Goal: Find specific page/section: Find specific page/section

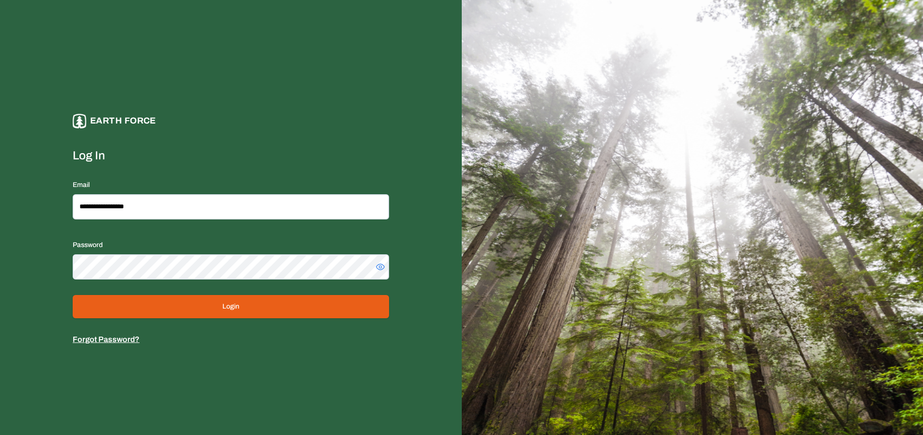
click at [185, 300] on button "Login" at bounding box center [231, 306] width 316 height 23
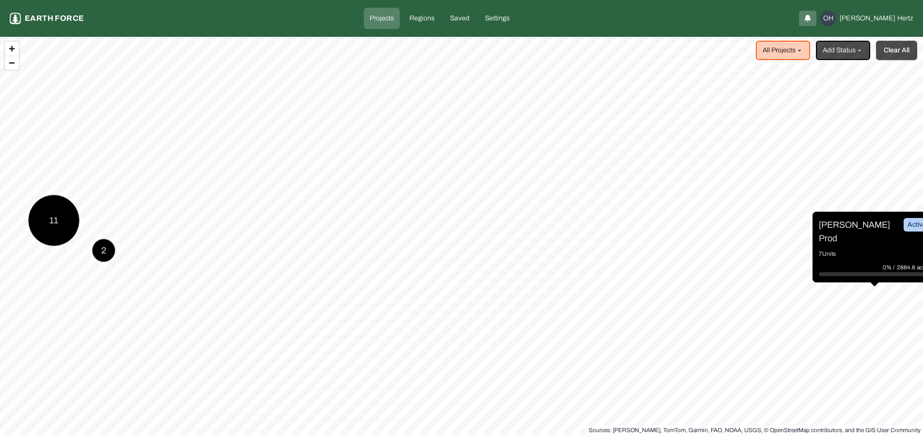
click at [891, 52] on button "Clear All" at bounding box center [896, 50] width 41 height 19
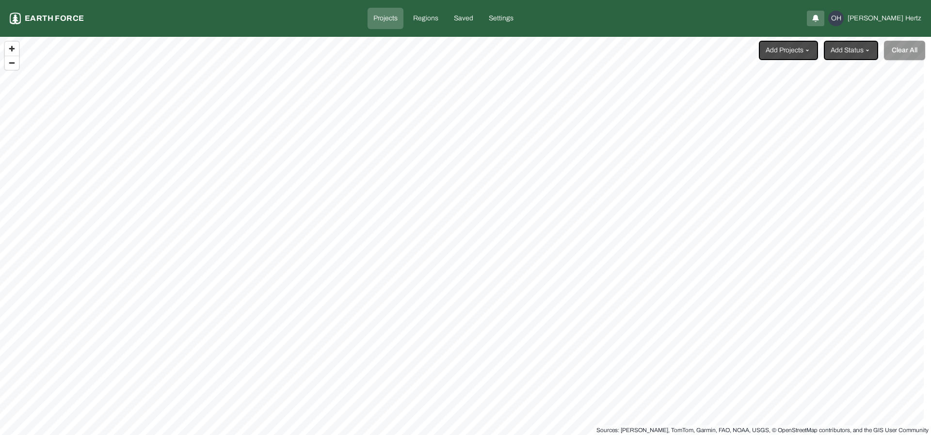
click at [787, 53] on html "Projects Earth force Projects Regions Saved Settings OH [PERSON_NAME] Add Proje…" at bounding box center [465, 217] width 931 height 435
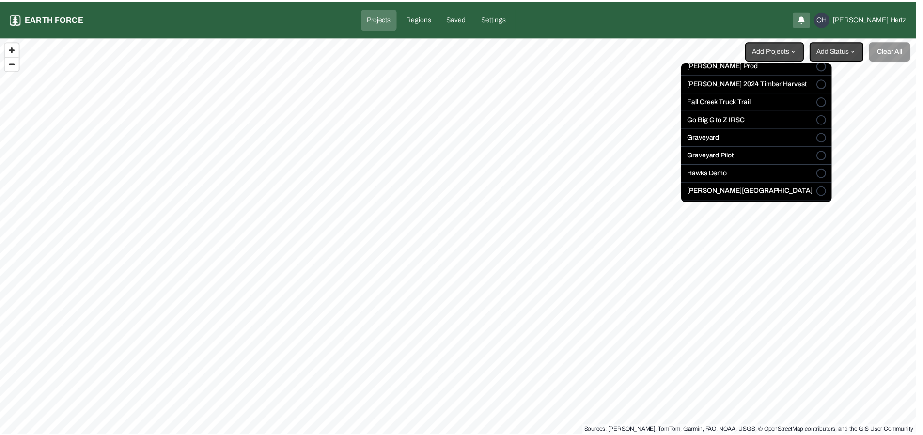
scroll to position [90, 0]
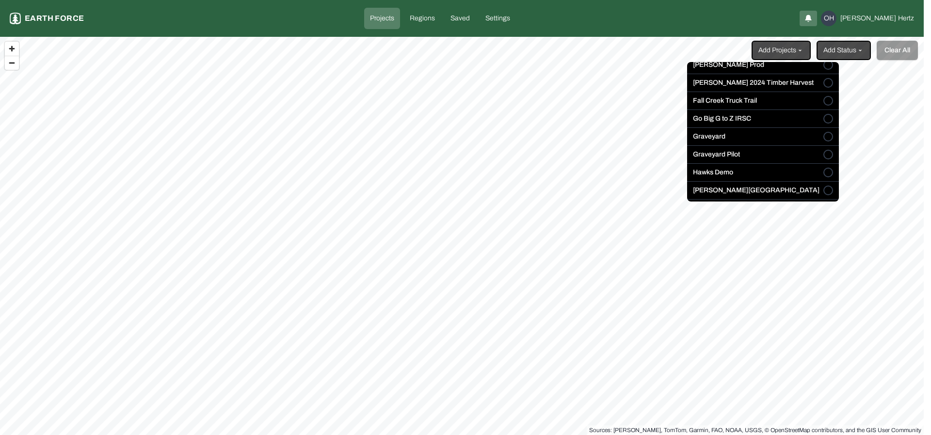
click at [735, 114] on label "Go Big G to Z IRSC" at bounding box center [722, 119] width 58 height 10
click at [823, 114] on button "Go Big G to Z IRSC" at bounding box center [828, 119] width 10 height 10
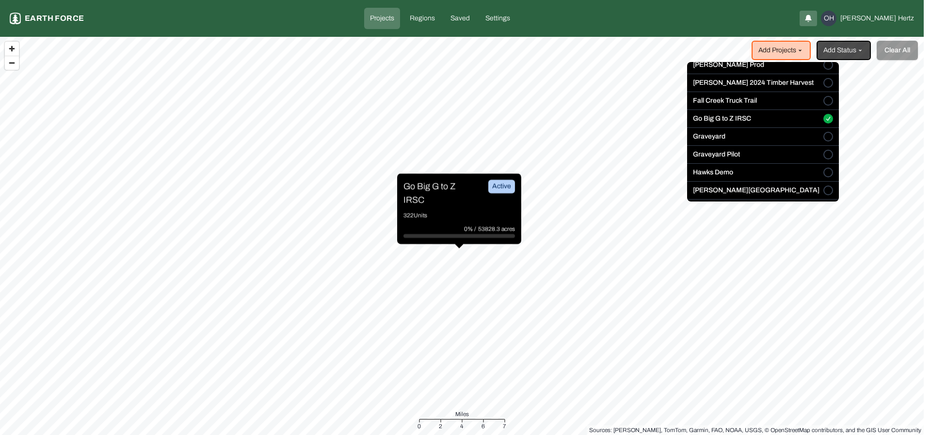
click at [412, 190] on html "Projects Earth force Projects Regions Saved Settings OH [PERSON_NAME] Add Proje…" at bounding box center [465, 217] width 931 height 435
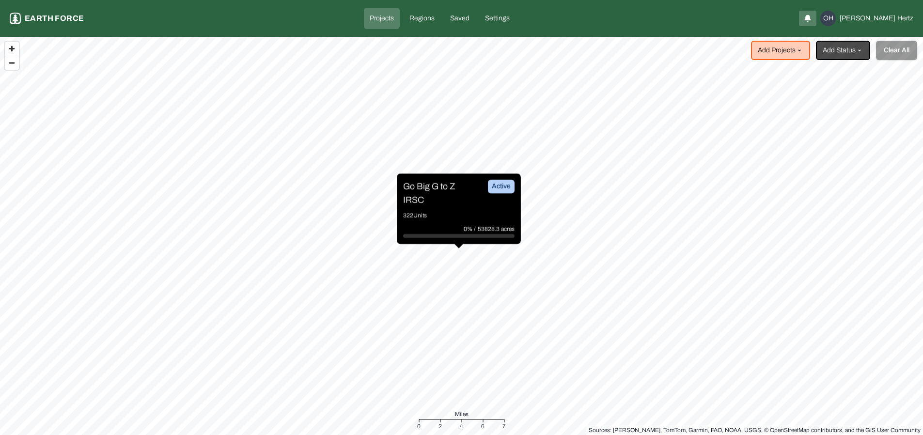
click at [412, 190] on p "Go Big G to Z IRSC" at bounding box center [439, 193] width 73 height 27
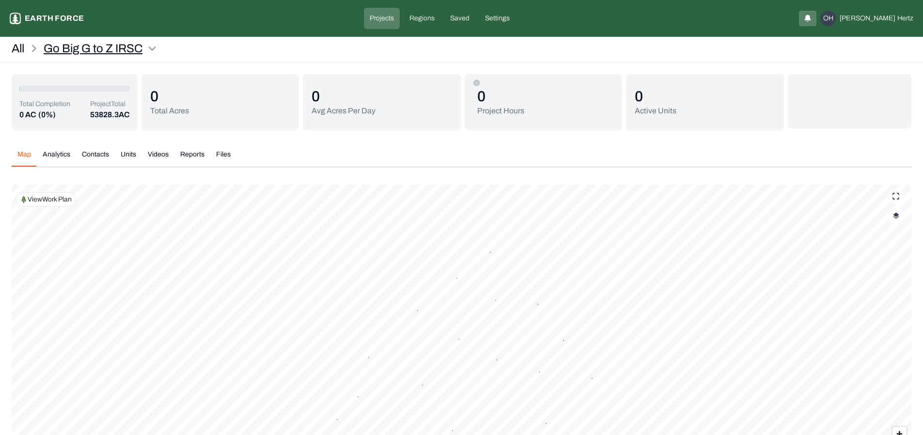
click at [154, 45] on html "Go Big G to Z IRSC Earth force Projects Regions Saved Settings OH [PERSON_NAME]…" at bounding box center [461, 260] width 923 height 520
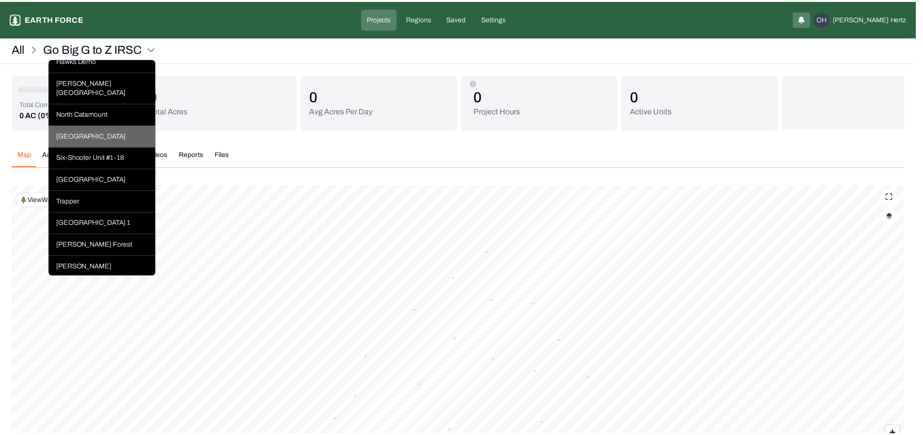
scroll to position [432, 0]
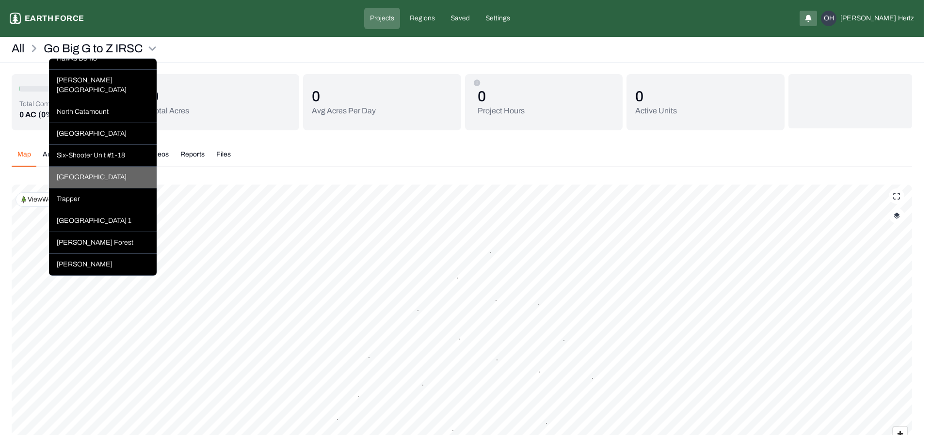
click at [95, 189] on div "[GEOGRAPHIC_DATA]" at bounding box center [103, 178] width 108 height 22
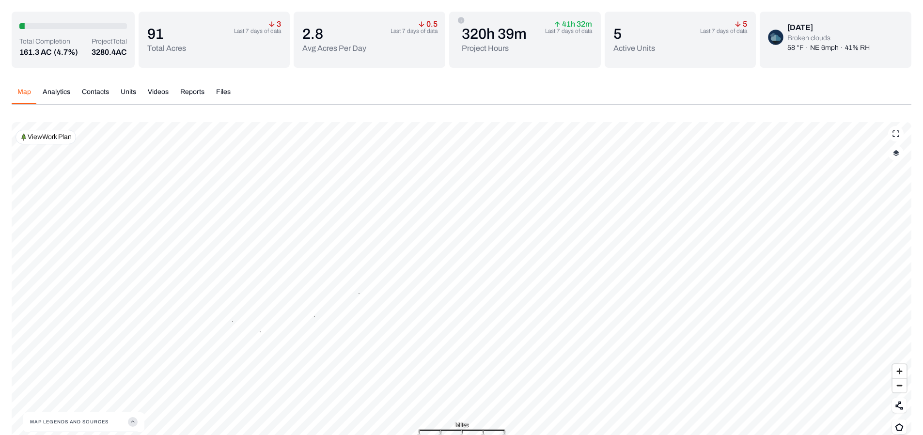
scroll to position [93, 0]
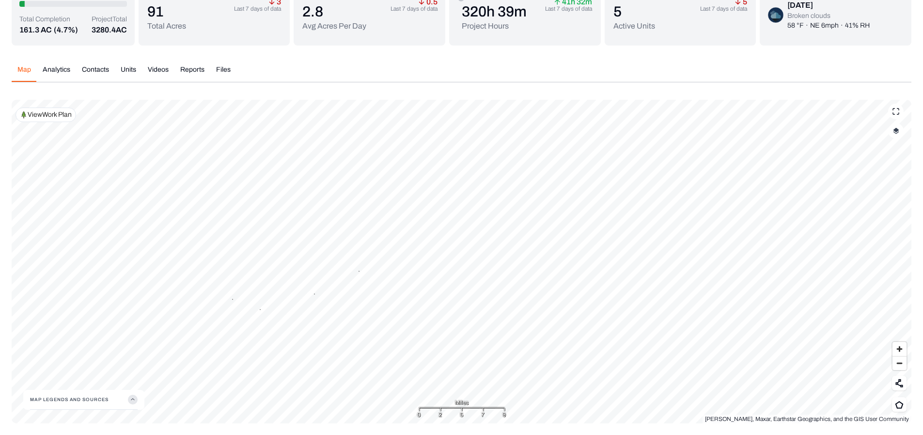
click at [151, 67] on button "Videos" at bounding box center [158, 73] width 32 height 17
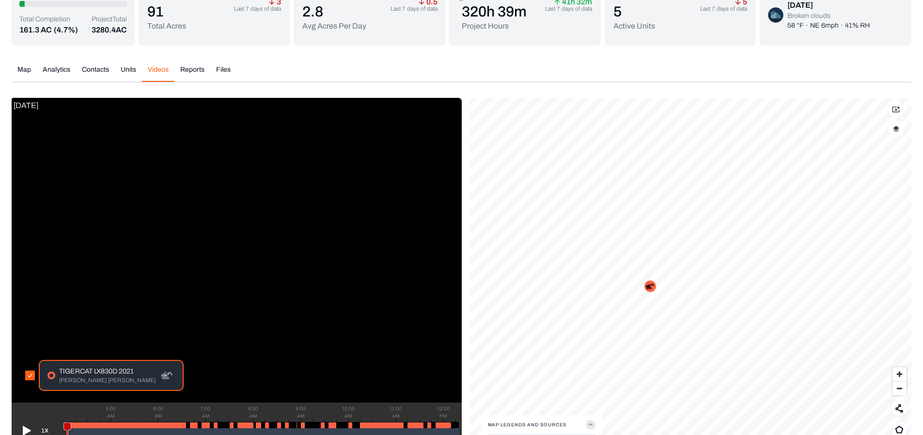
click at [902, 126] on button "button" at bounding box center [896, 129] width 16 height 16
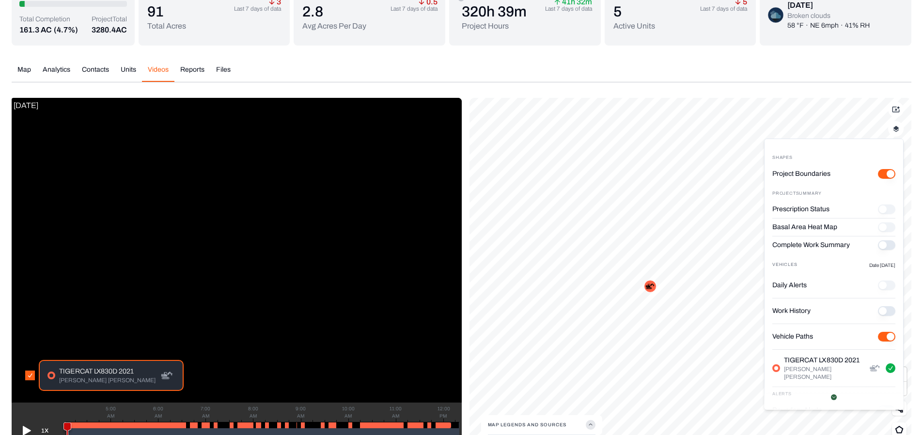
click at [617, 89] on div "Map Analytics Contacts Units Videos Reports Files [DATE] Polygons Displayed on …" at bounding box center [462, 253] width 900 height 392
